Goal: Information Seeking & Learning: Learn about a topic

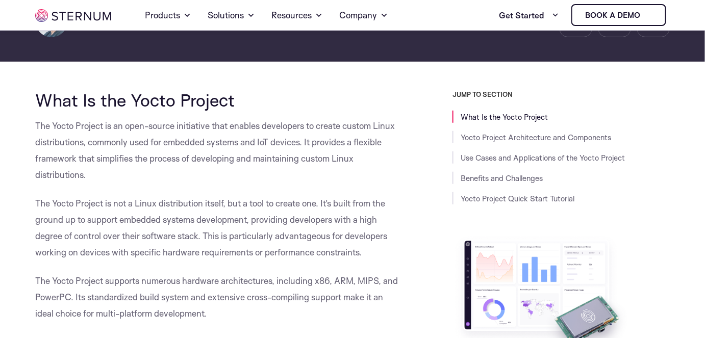
scroll to position [184, 0]
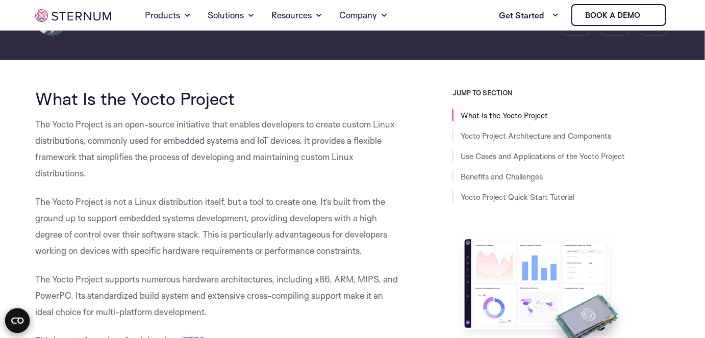
click at [224, 154] on p "The Yocto Project is an open-source initiative that enables developers to creat…" at bounding box center [217, 148] width 364 height 65
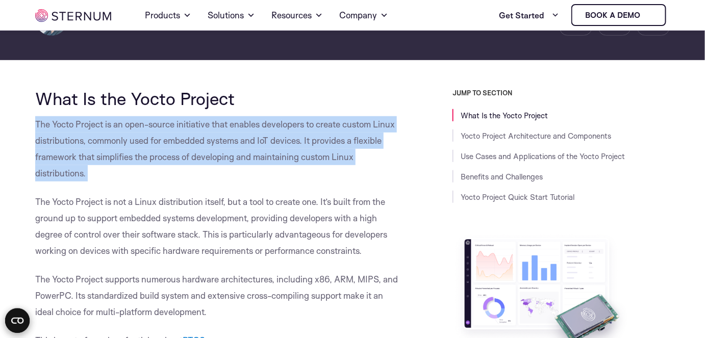
click at [224, 154] on p "The Yocto Project is an open-source initiative that enables developers to creat…" at bounding box center [217, 148] width 364 height 65
copy div "The Yocto Project is an open-source initiative that enables developers to creat…"
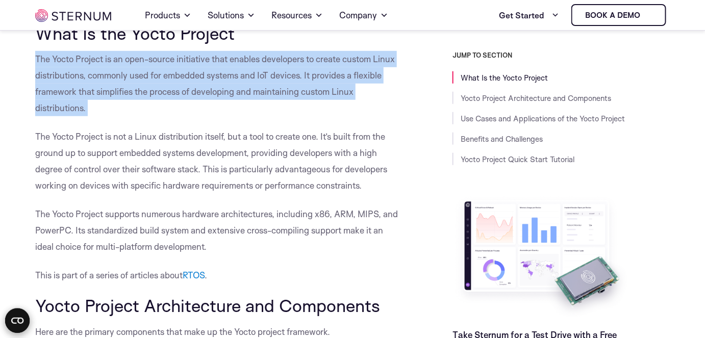
scroll to position [277, 0]
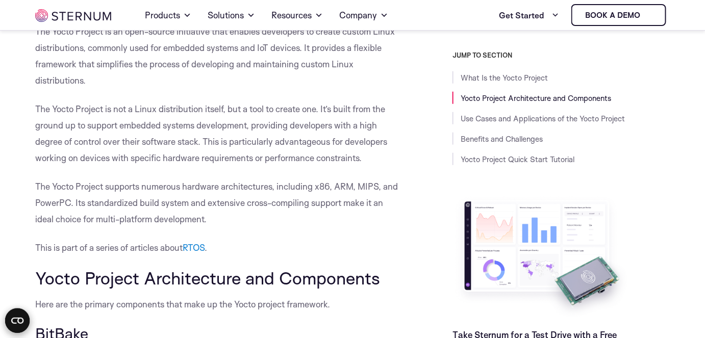
click at [59, 128] on p "The Yocto Project is not a Linux distribution itself, but a tool to create one.…" at bounding box center [217, 133] width 364 height 65
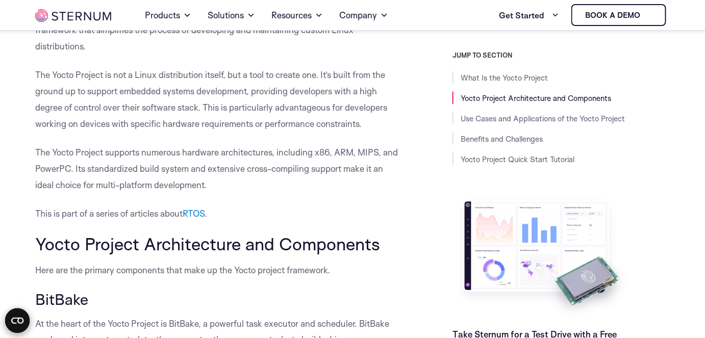
scroll to position [323, 0]
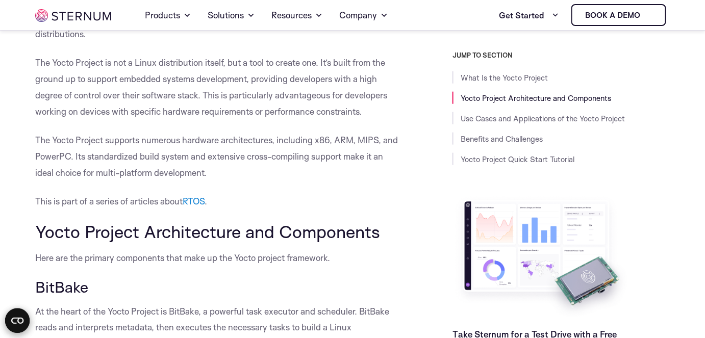
click at [221, 181] on p "The Yocto Project supports numerous hardware architectures, including x86, ARM,…" at bounding box center [217, 156] width 364 height 49
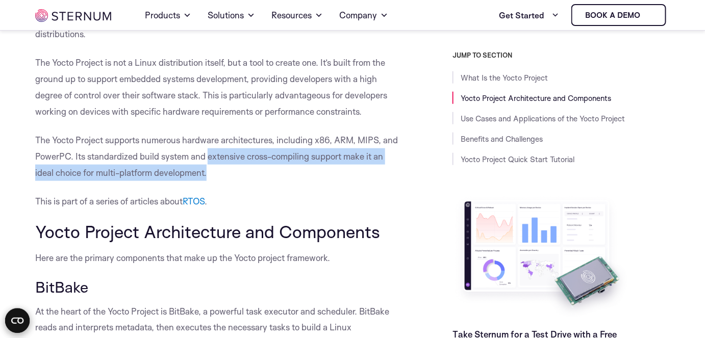
drag, startPoint x: 221, startPoint y: 195, endPoint x: 220, endPoint y: 184, distance: 10.8
click at [220, 181] on p "The Yocto Project supports numerous hardware architectures, including x86, ARM,…" at bounding box center [217, 156] width 364 height 49
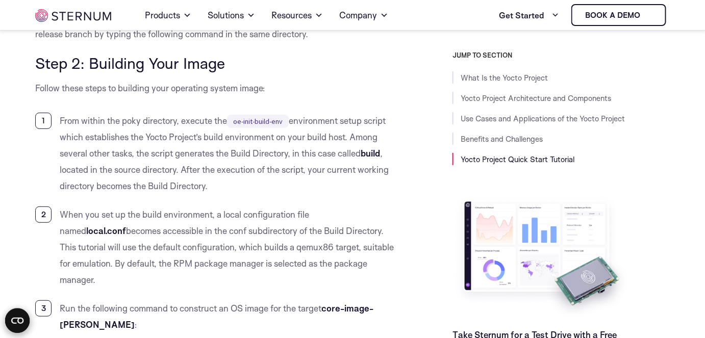
scroll to position [3986, 0]
